Goal: Find specific page/section: Find specific page/section

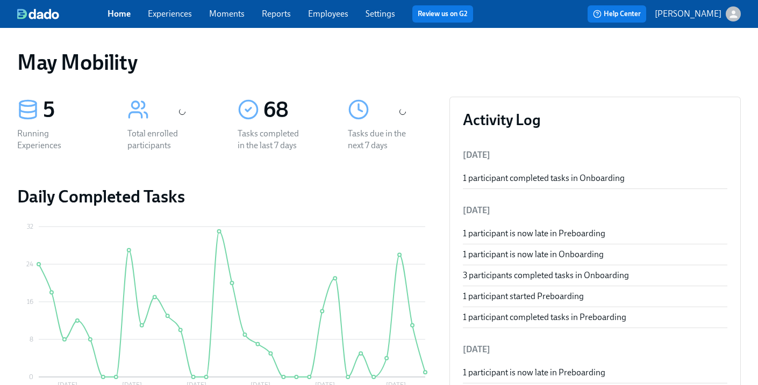
click at [335, 17] on link "Employees" at bounding box center [328, 14] width 40 height 10
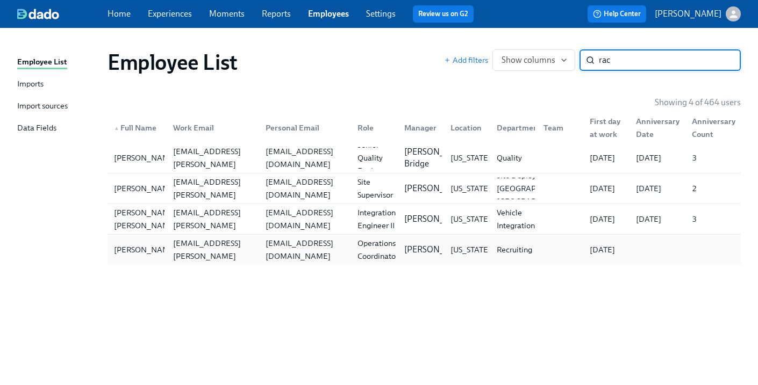
type input "rac"
click at [320, 260] on div "[EMAIL_ADDRESS][DOMAIN_NAME]" at bounding box center [303, 249] width 92 height 21
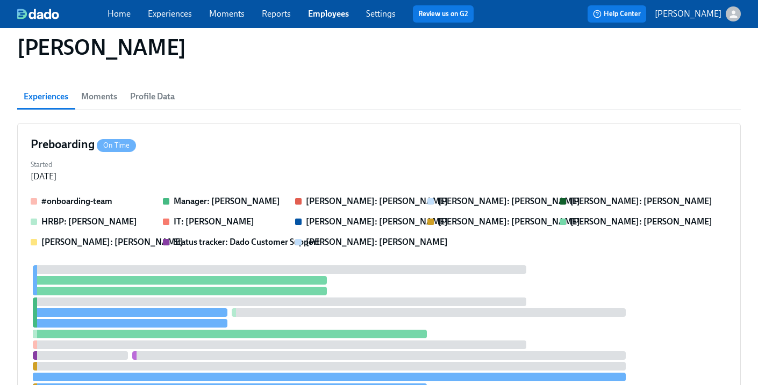
scroll to position [53, 0]
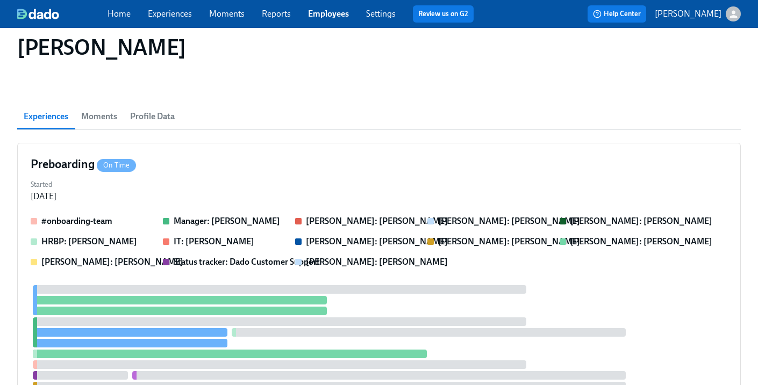
click at [89, 119] on span "Moments" at bounding box center [99, 116] width 36 height 15
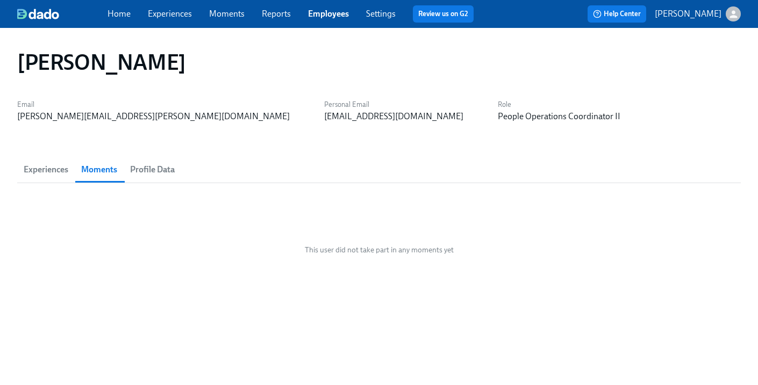
click at [149, 167] on span "Profile Data" at bounding box center [152, 169] width 45 height 15
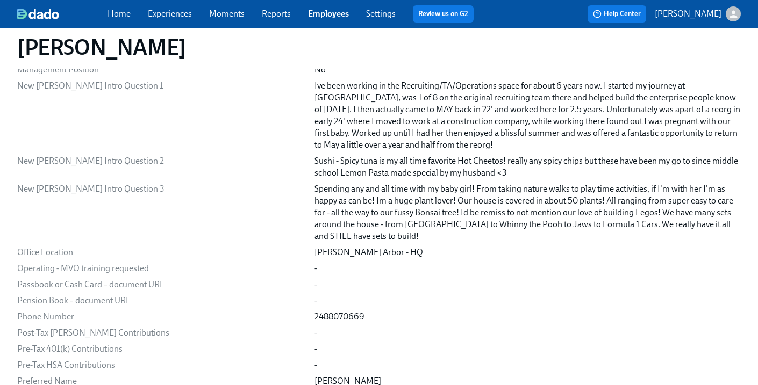
scroll to position [1246, 0]
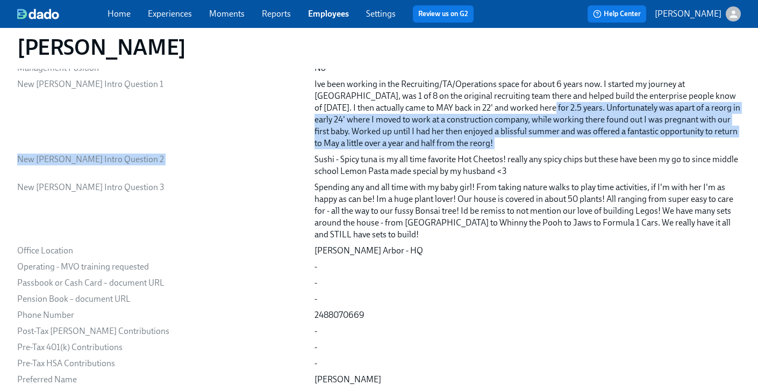
drag, startPoint x: 391, startPoint y: 106, endPoint x: 371, endPoint y: 139, distance: 37.6
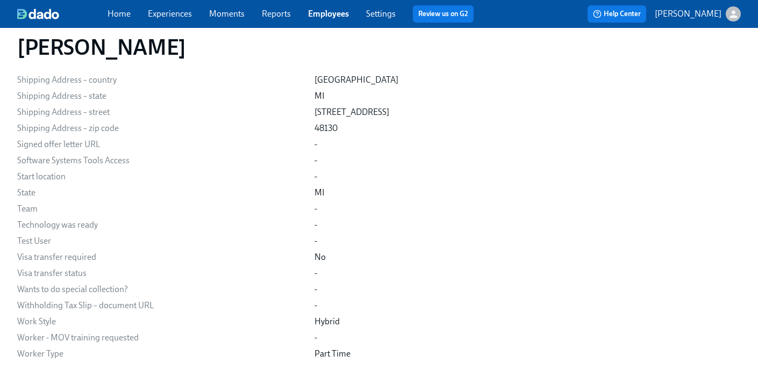
scroll to position [1811, 0]
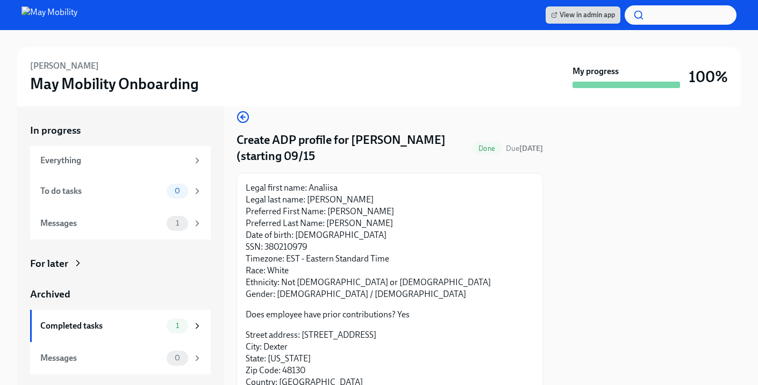
scroll to position [60, 0]
